Goal: Check status

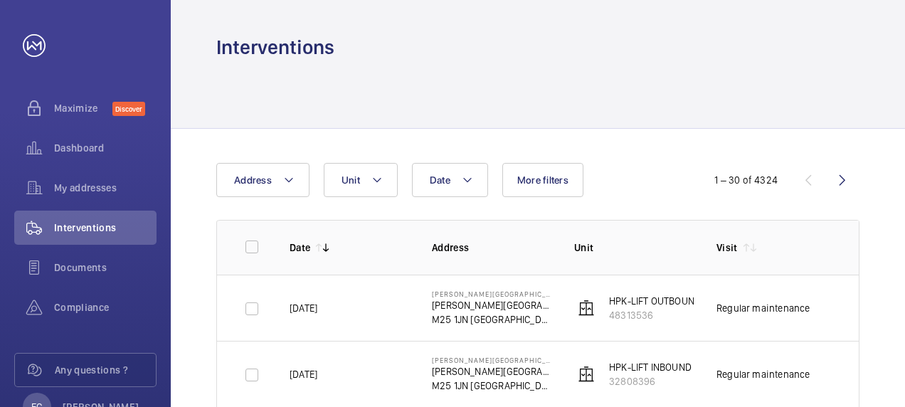
scroll to position [0, 85]
